Goal: Find specific page/section: Find specific page/section

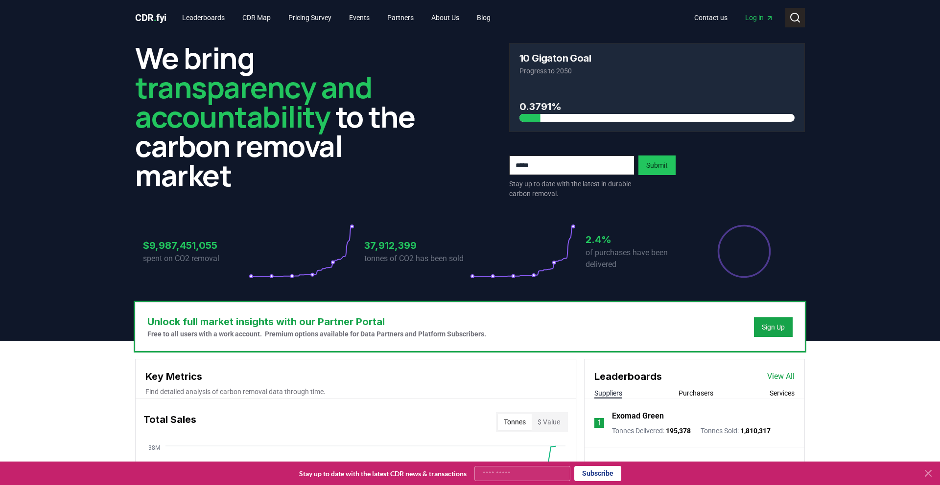
click at [794, 17] on icon at bounding box center [795, 18] width 12 height 12
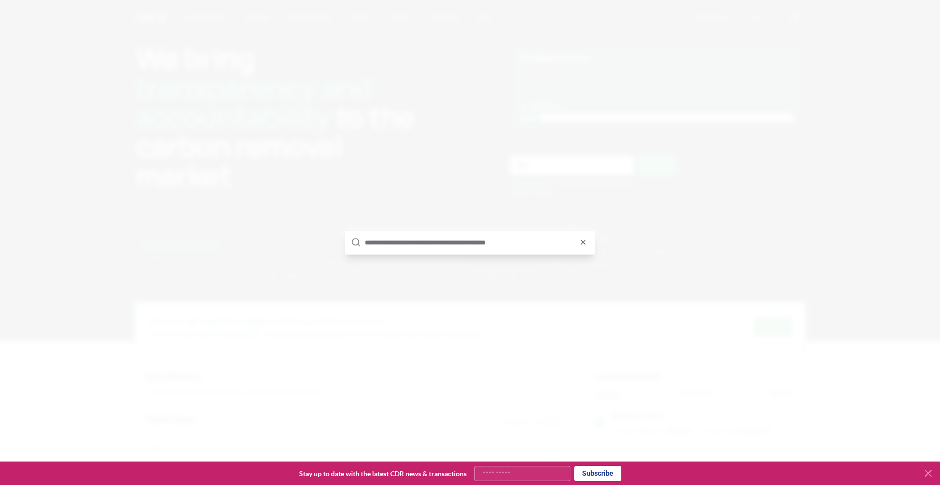
click at [598, 99] on div at bounding box center [470, 242] width 940 height 485
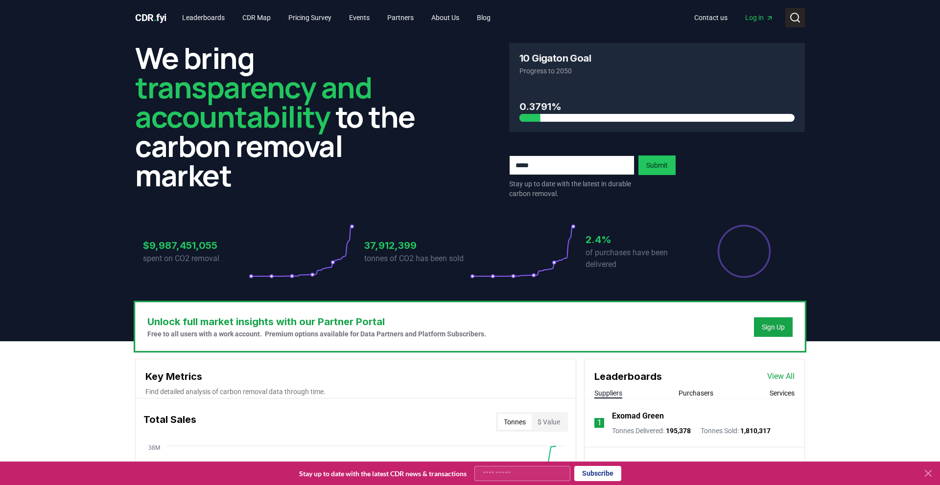
click at [791, 22] on icon at bounding box center [795, 18] width 12 height 12
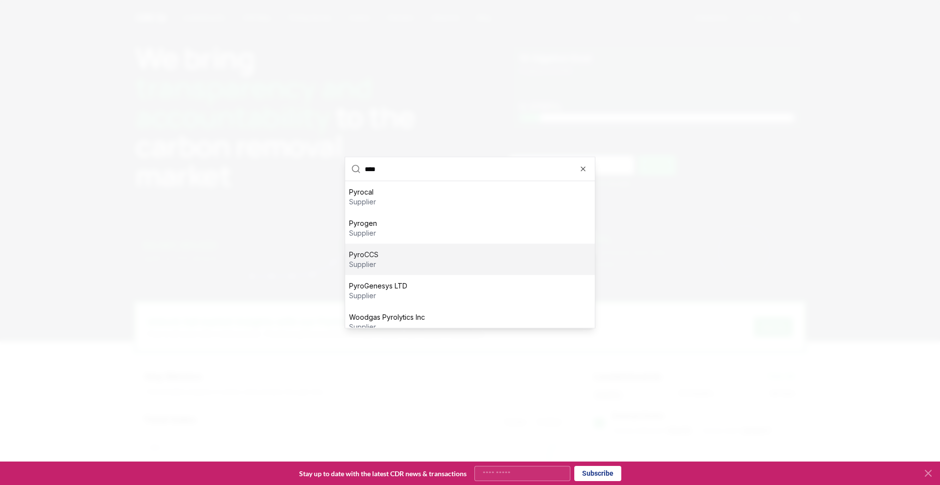
type input "****"
click at [426, 259] on div "PyroCCS supplier" at bounding box center [470, 259] width 250 height 31
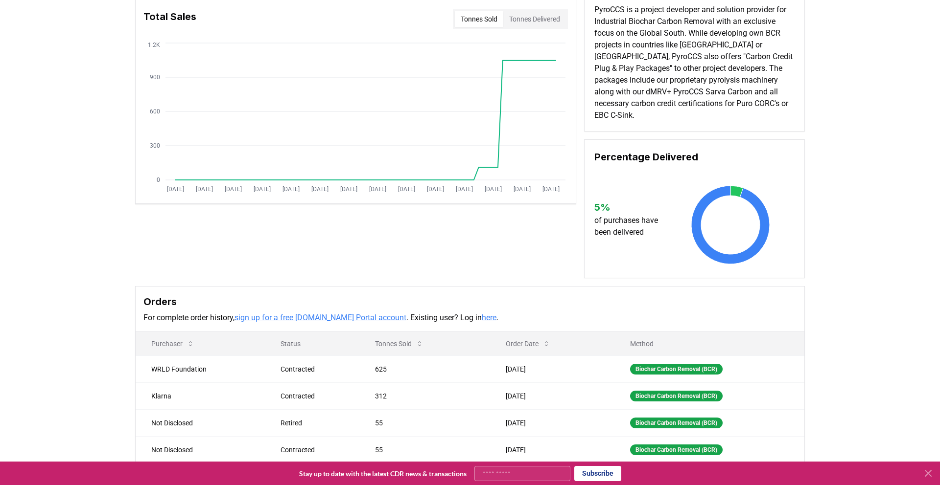
scroll to position [112, 0]
